Goal: Transaction & Acquisition: Purchase product/service

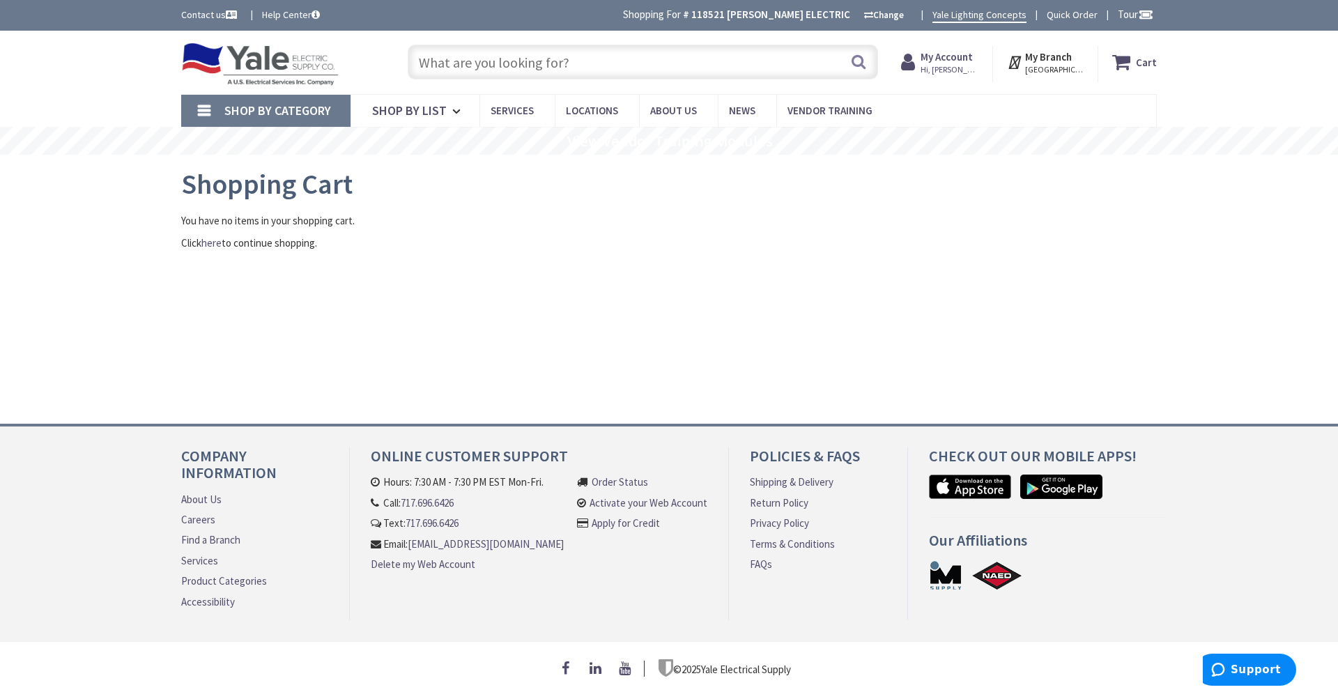
click at [470, 66] on input "text" at bounding box center [643, 62] width 470 height 35
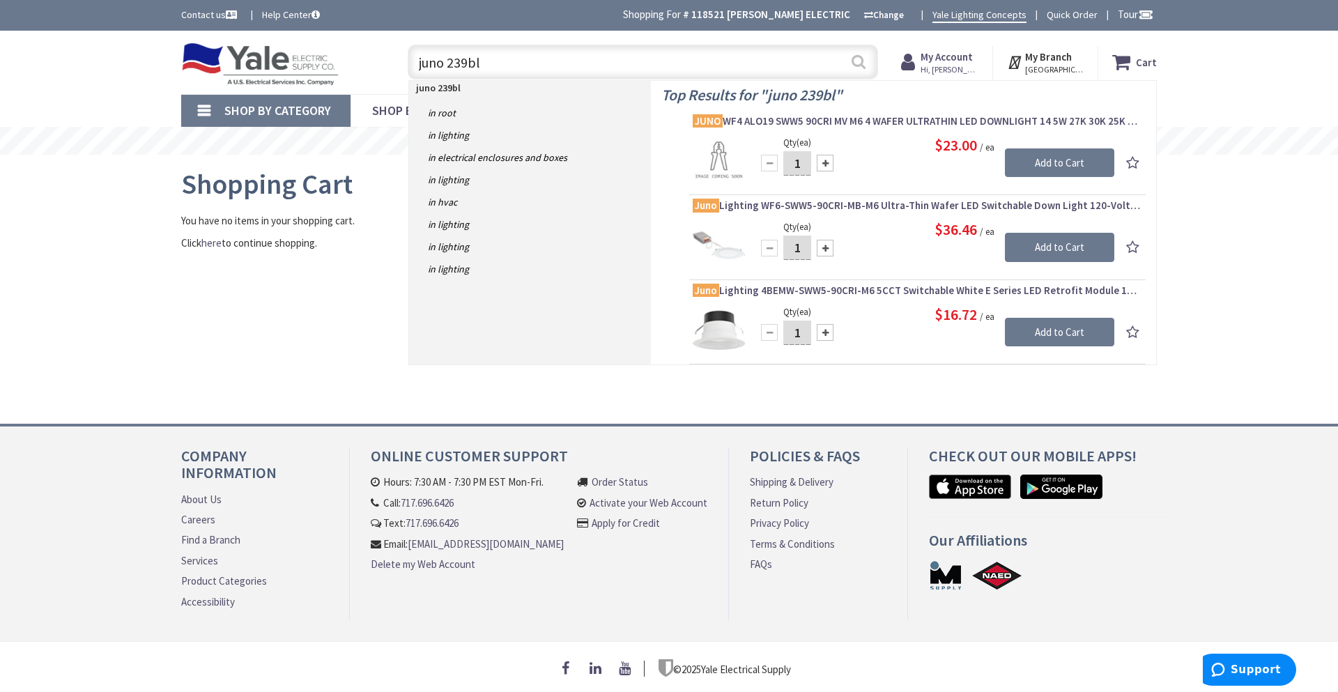
type input "juno 239bl"
click at [858, 66] on button "Search" at bounding box center [858, 61] width 18 height 31
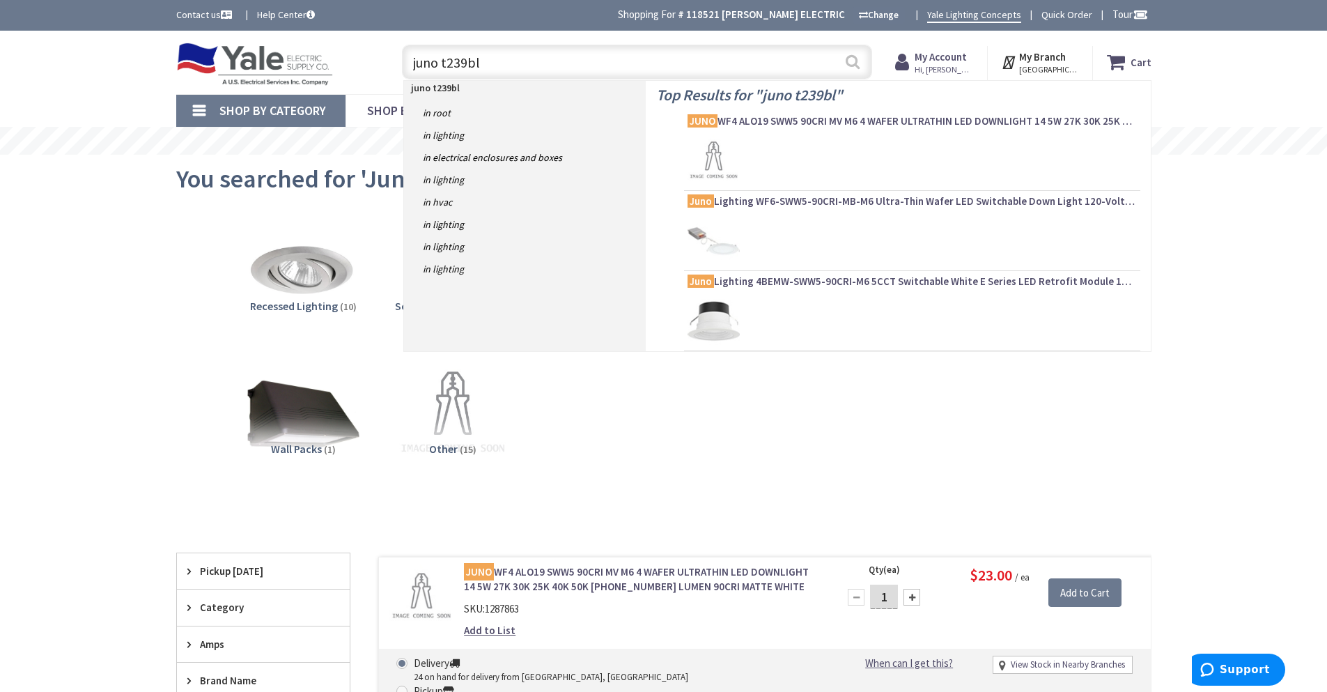
type input "juno t239bl"
click at [852, 60] on button "Search" at bounding box center [853, 61] width 18 height 31
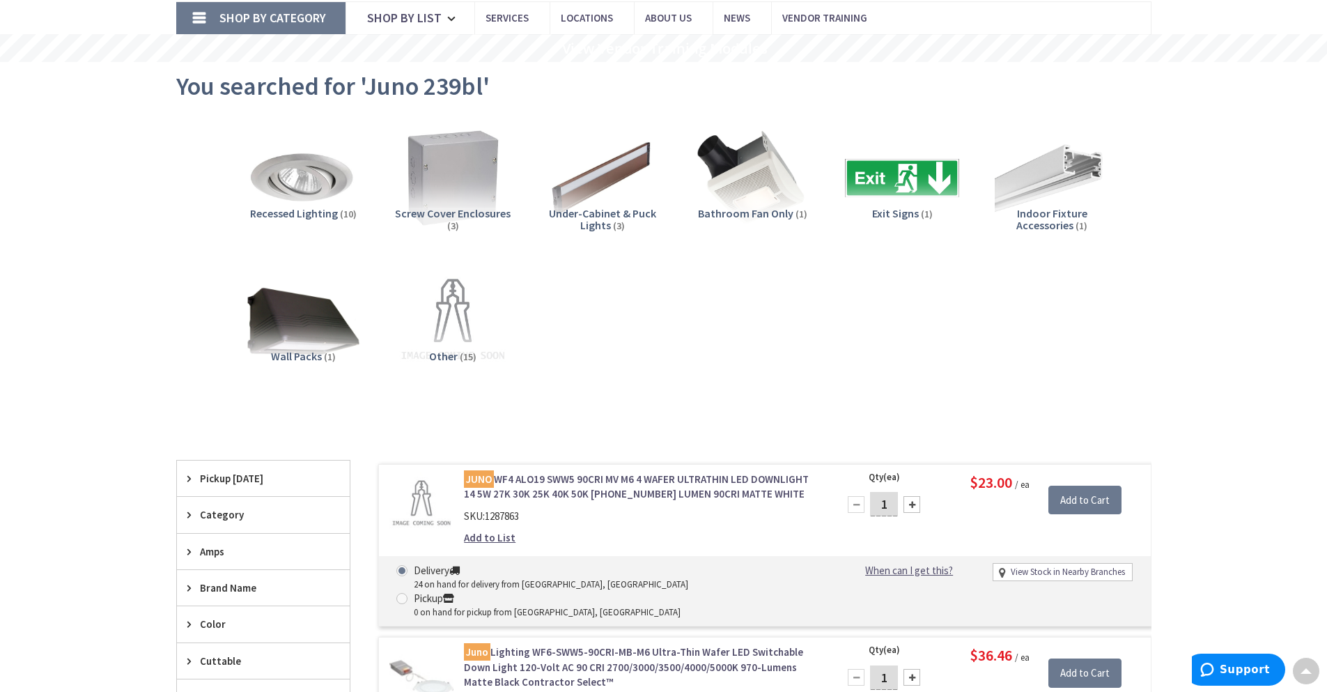
scroll to position [91, 0]
